Goal: Task Accomplishment & Management: Complete application form

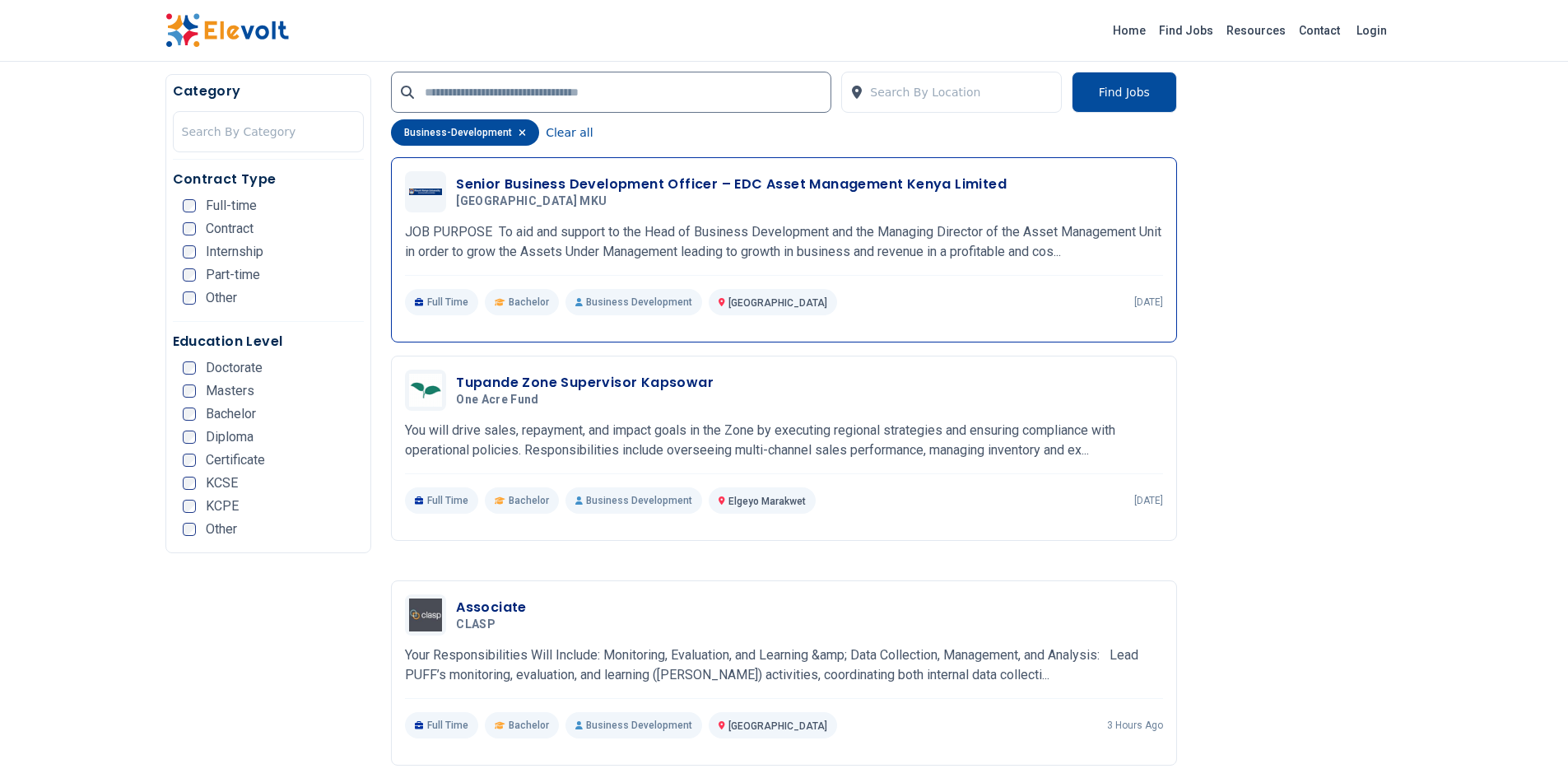
scroll to position [1070, 0]
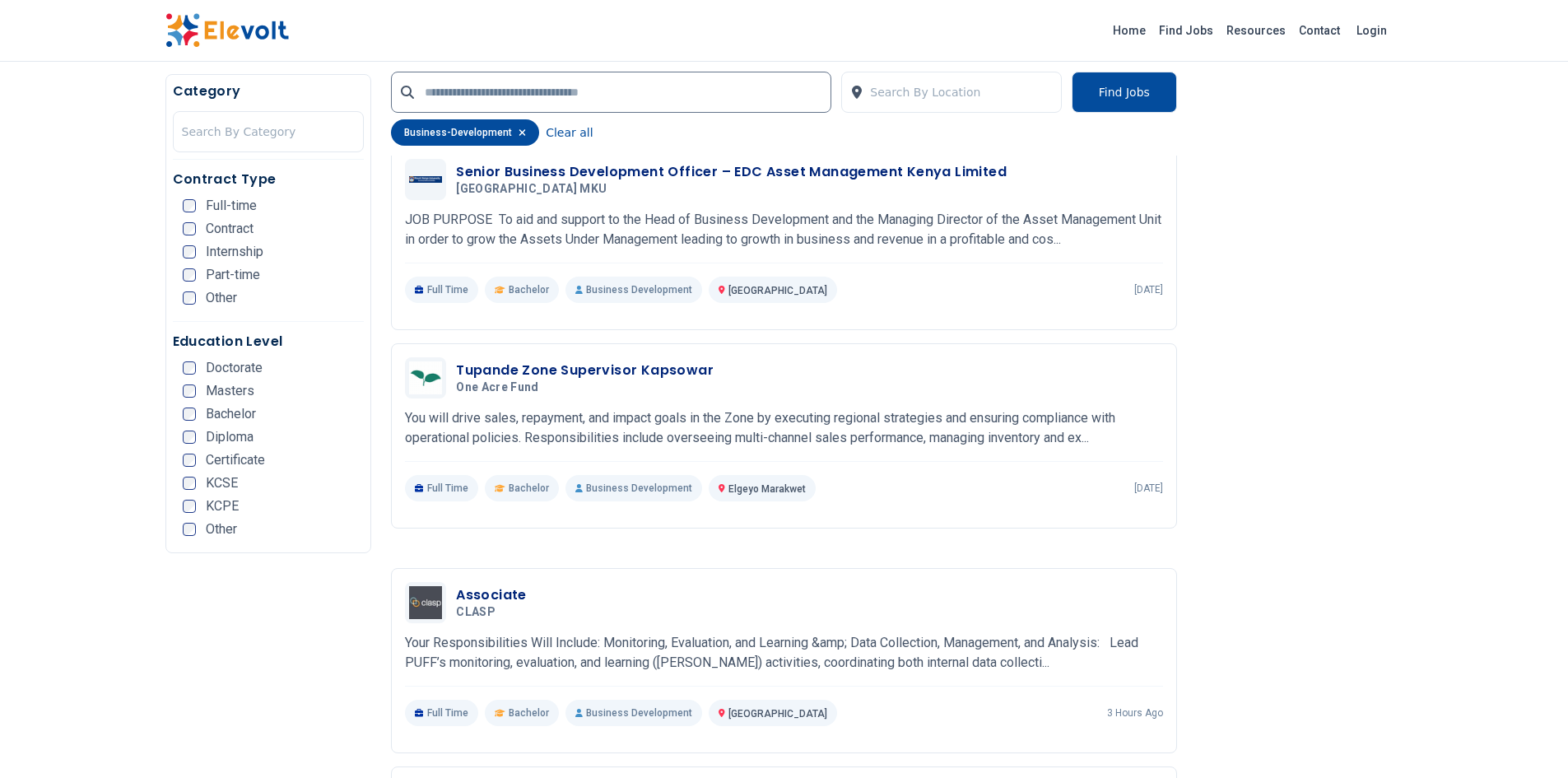
drag, startPoint x: 120, startPoint y: 172, endPoint x: 76, endPoint y: 149, distance: 49.6
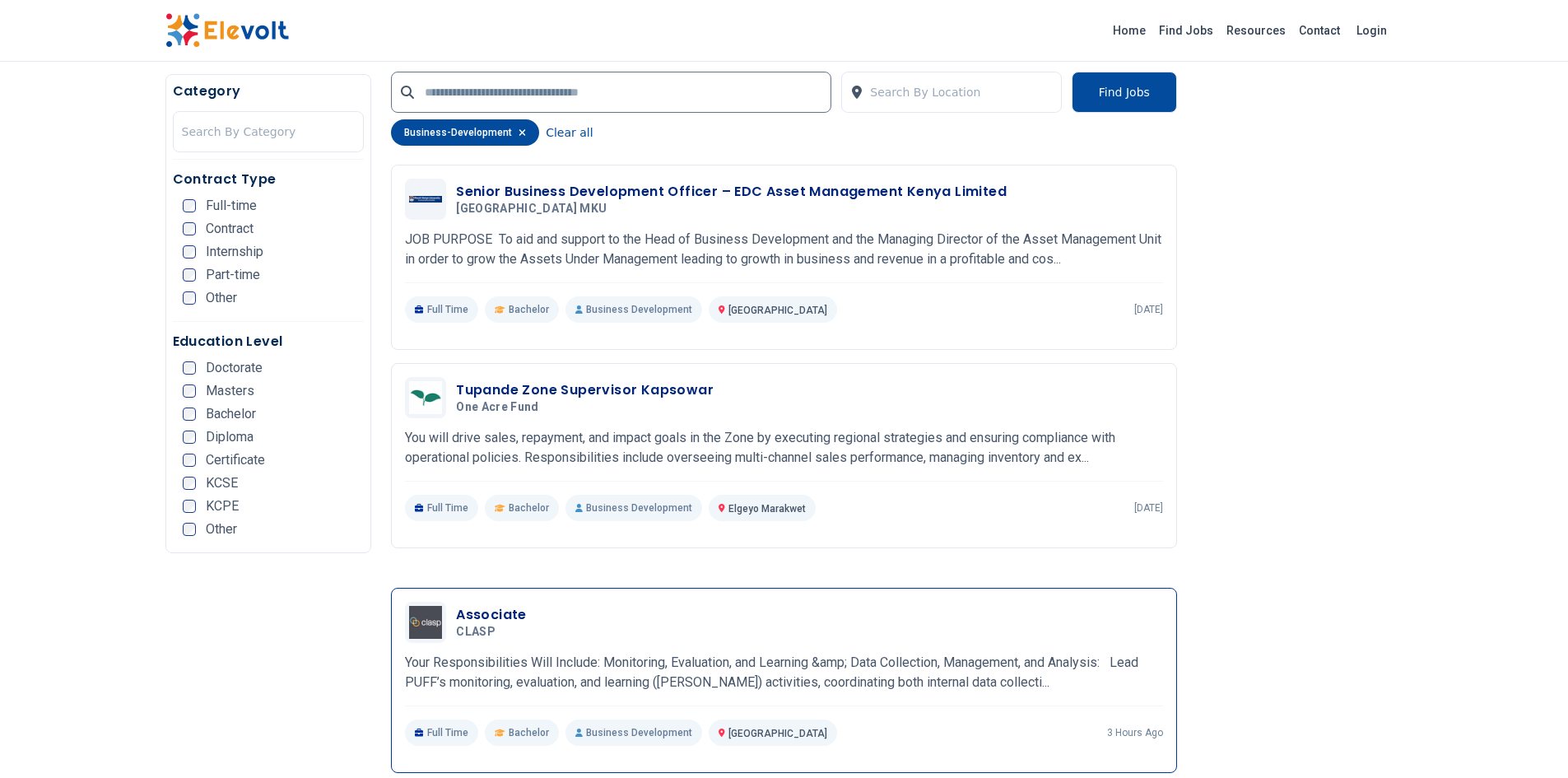
scroll to position [988, 0]
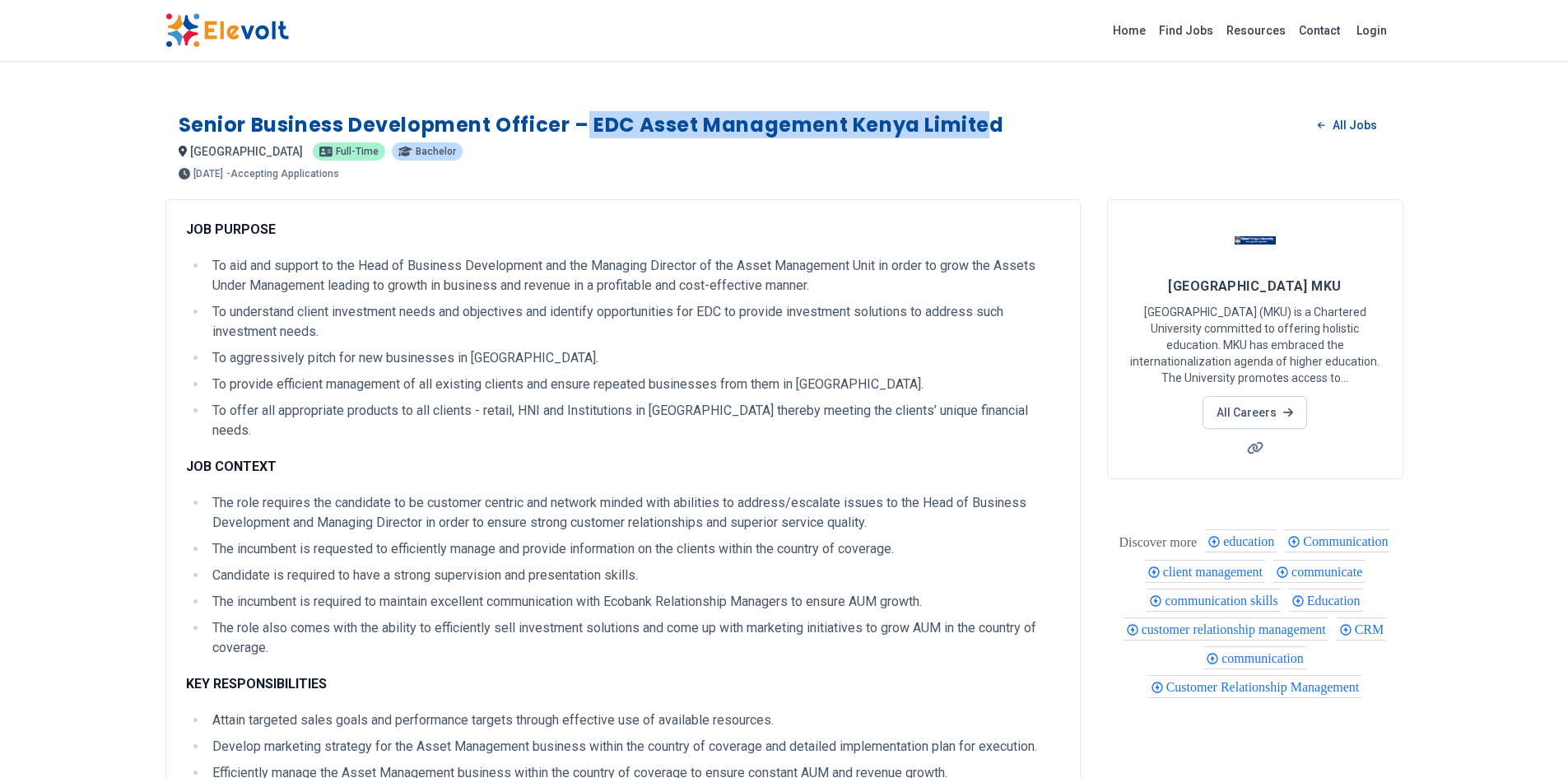
drag, startPoint x: 583, startPoint y: 91, endPoint x: 983, endPoint y: 100, distance: 400.1
click at [984, 112] on h1 "Senior Business Development Officer – EDC Asset Management Kenya Limited" at bounding box center [591, 125] width 825 height 27
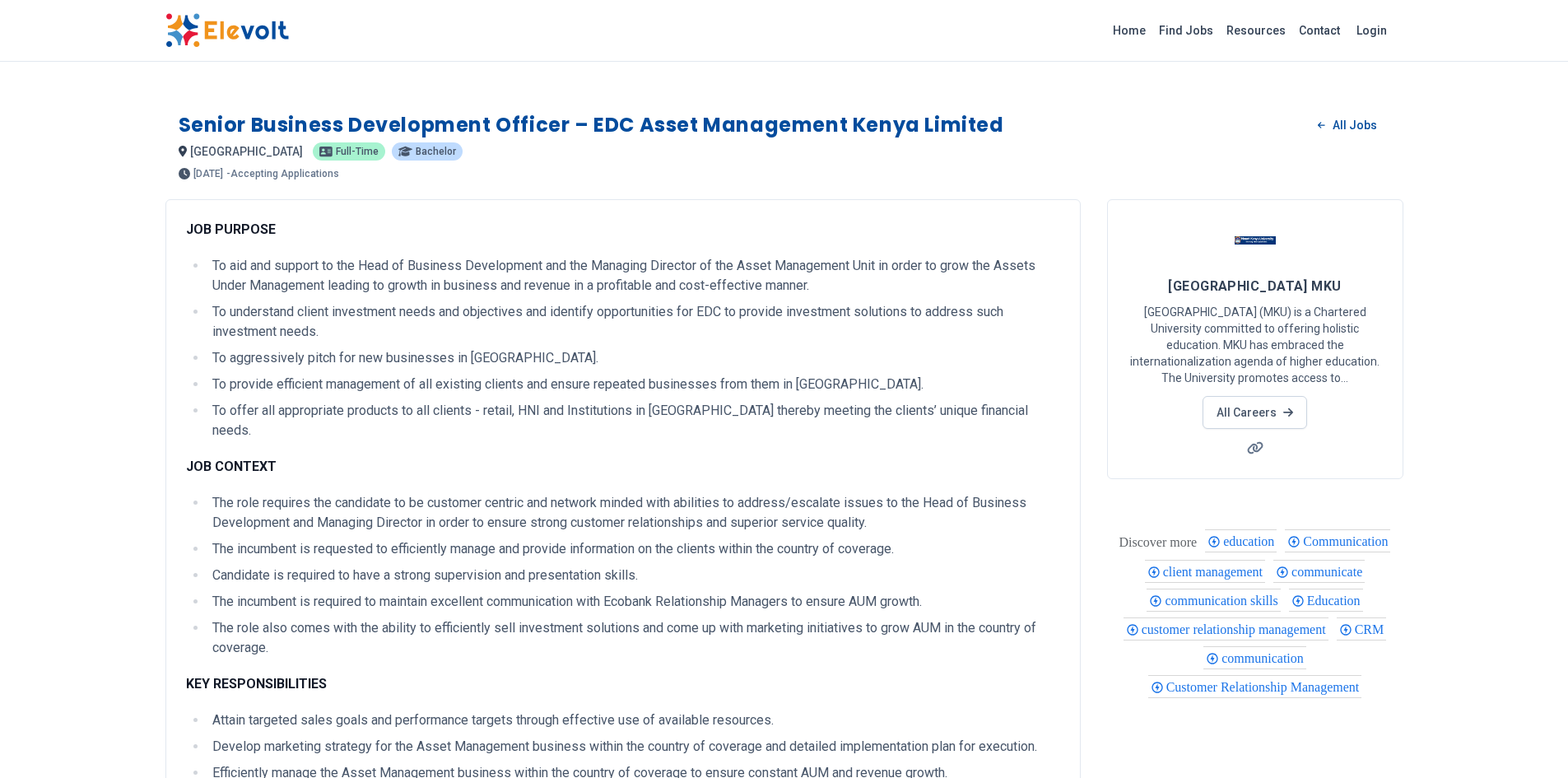
click at [737, 267] on ul "To aid and support to the Head of Business Development and the Managing Directo…" at bounding box center [623, 348] width 874 height 184
click at [1249, 396] on link "All Careers" at bounding box center [1254, 413] width 105 height 33
